Goal: Information Seeking & Learning: Learn about a topic

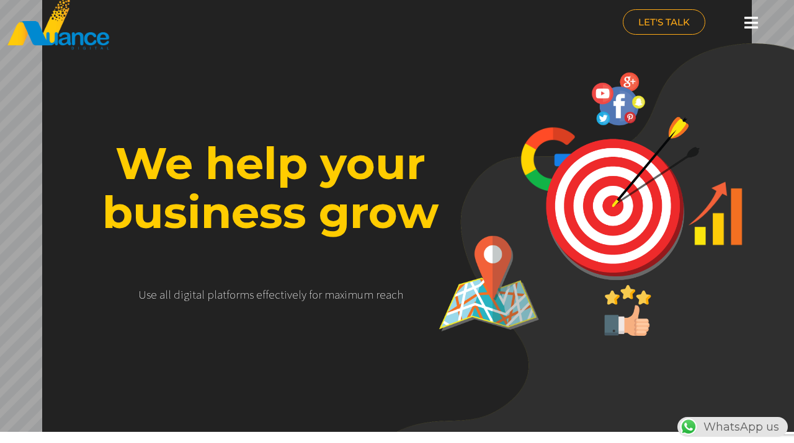
scroll to position [40, 0]
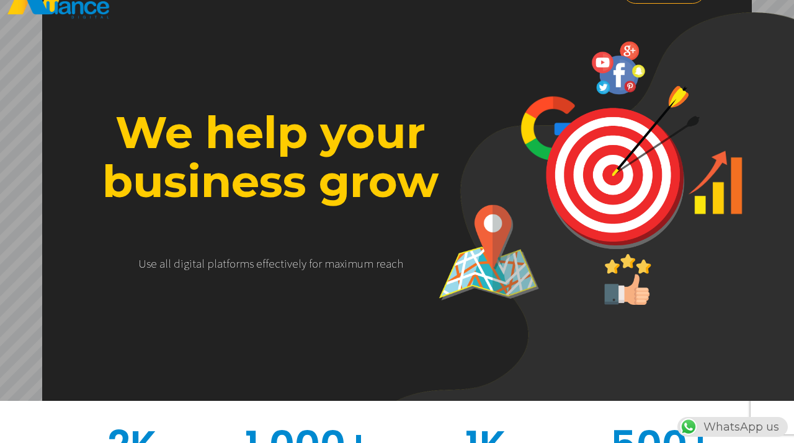
click at [476, 148] on img at bounding box center [629, 249] width 520 height 474
click at [444, 228] on img at bounding box center [488, 252] width 107 height 107
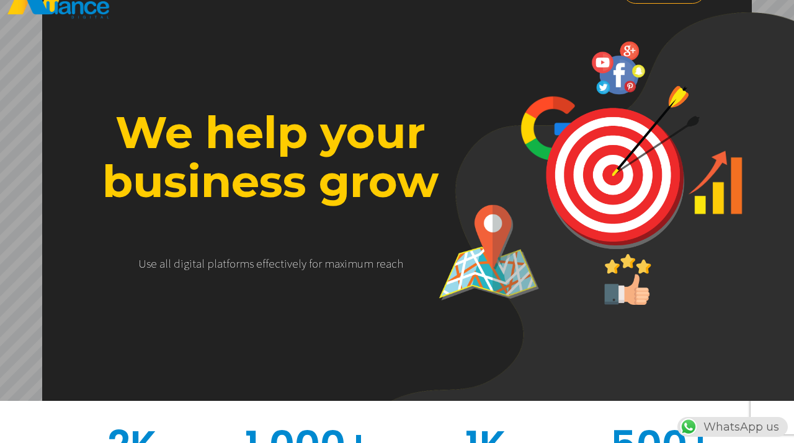
click at [303, 190] on rs-layer "We help your business grow" at bounding box center [270, 157] width 388 height 98
click at [279, 146] on rs-layer "We help your business grow" at bounding box center [270, 157] width 388 height 98
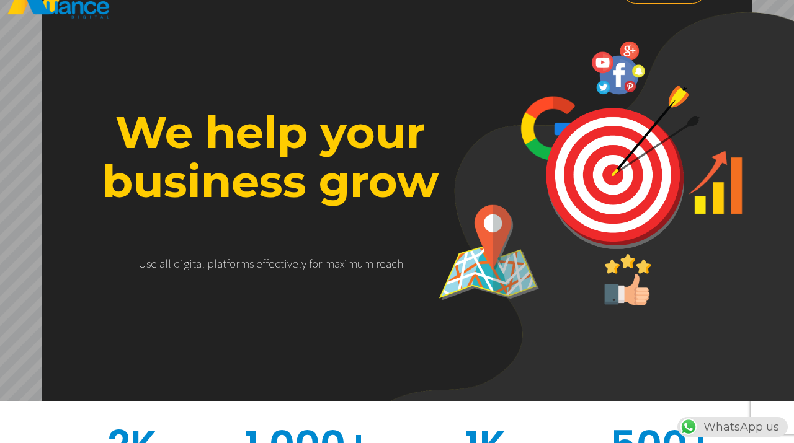
click at [279, 146] on rs-layer "We help your business grow" at bounding box center [270, 157] width 388 height 98
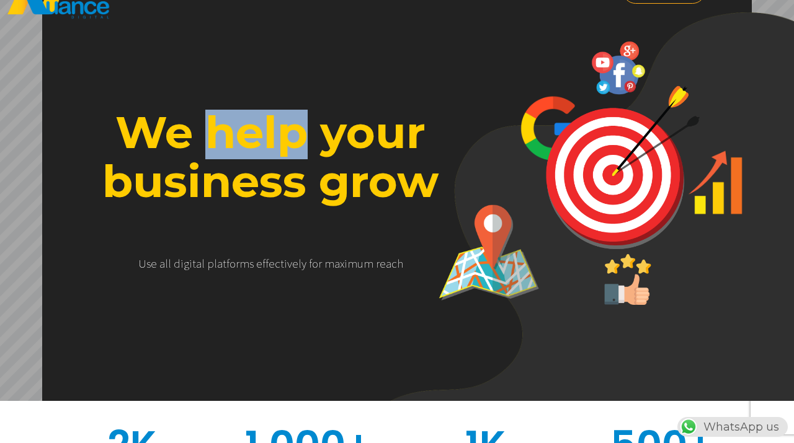
click at [279, 146] on rs-layer "We help your business grow" at bounding box center [270, 157] width 388 height 98
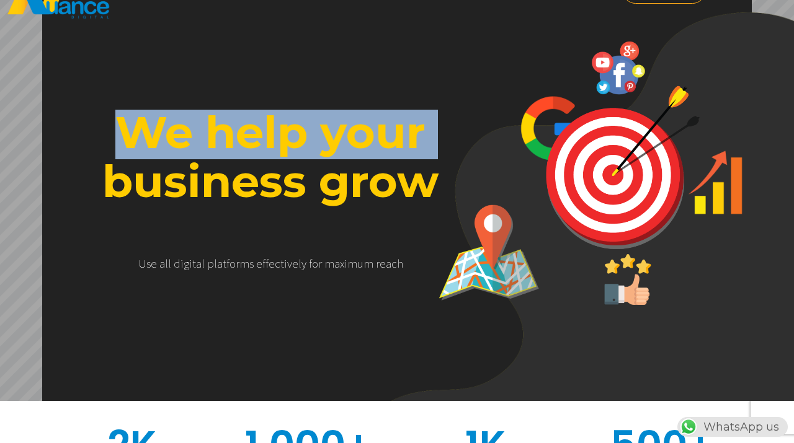
click at [340, 285] on rs-layer "U s e a l l d i g i t a l p l a t f o r m s e f f e c t i v e l y f o r m a x i…" at bounding box center [270, 286] width 320 height 59
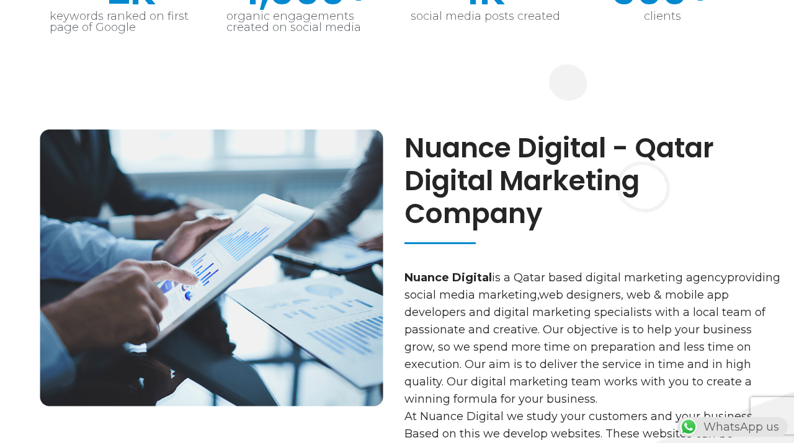
scroll to position [0, 0]
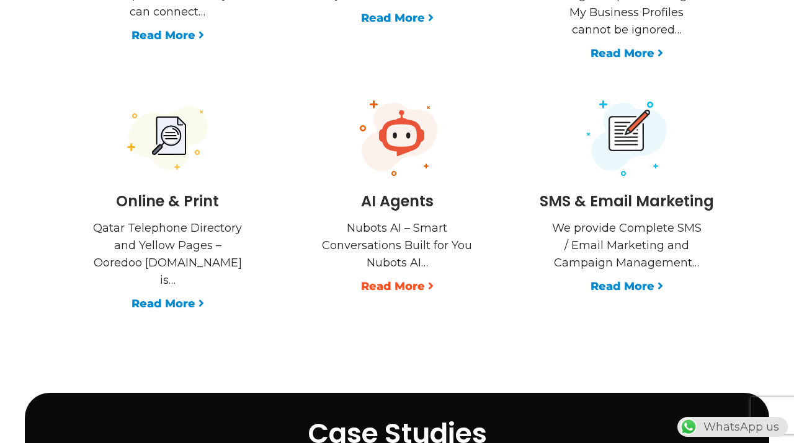
click at [409, 278] on link "Read More" at bounding box center [397, 286] width 73 height 17
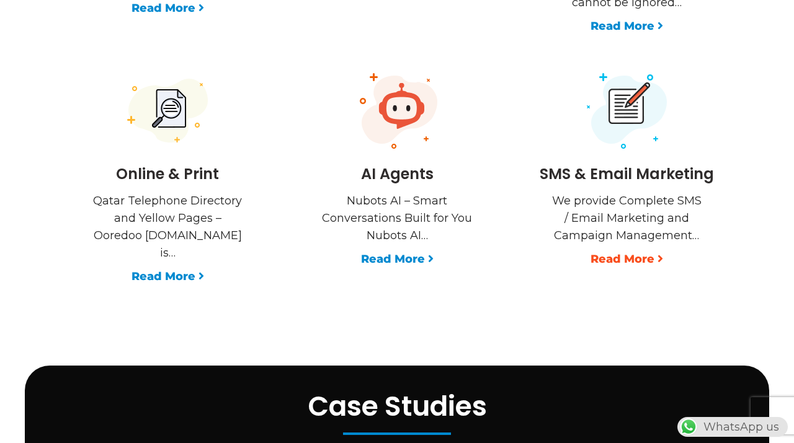
click at [618, 251] on link "Read More" at bounding box center [626, 259] width 73 height 17
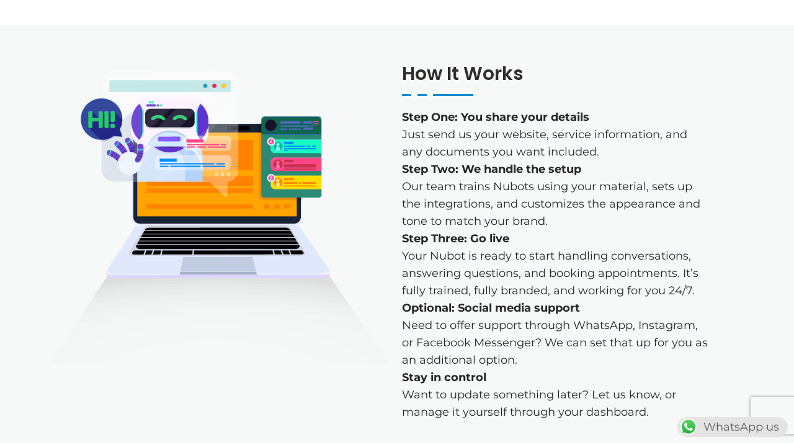
scroll to position [954, 0]
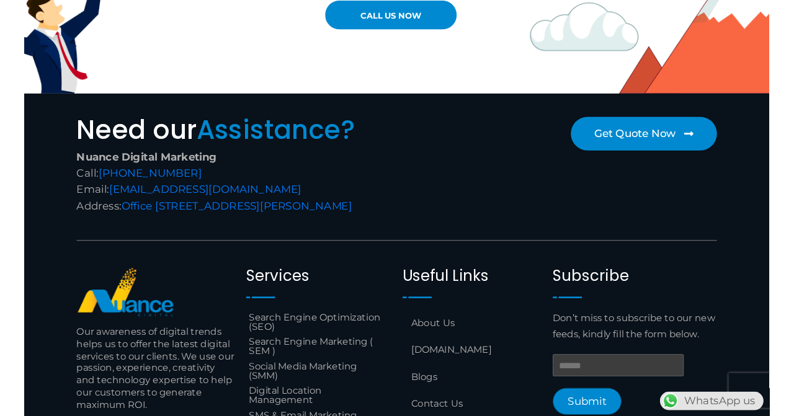
scroll to position [928, 0]
